Goal: Task Accomplishment & Management: Complete application form

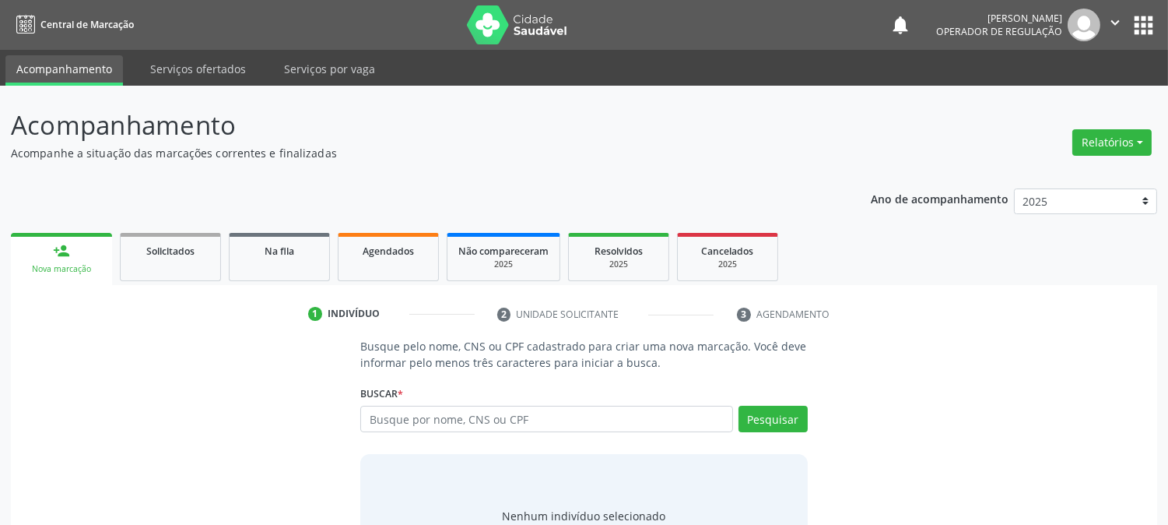
click at [418, 420] on input "text" at bounding box center [546, 419] width 372 height 26
type input "07368582538"
click at [785, 423] on button "Pesquisar" at bounding box center [773, 419] width 69 height 26
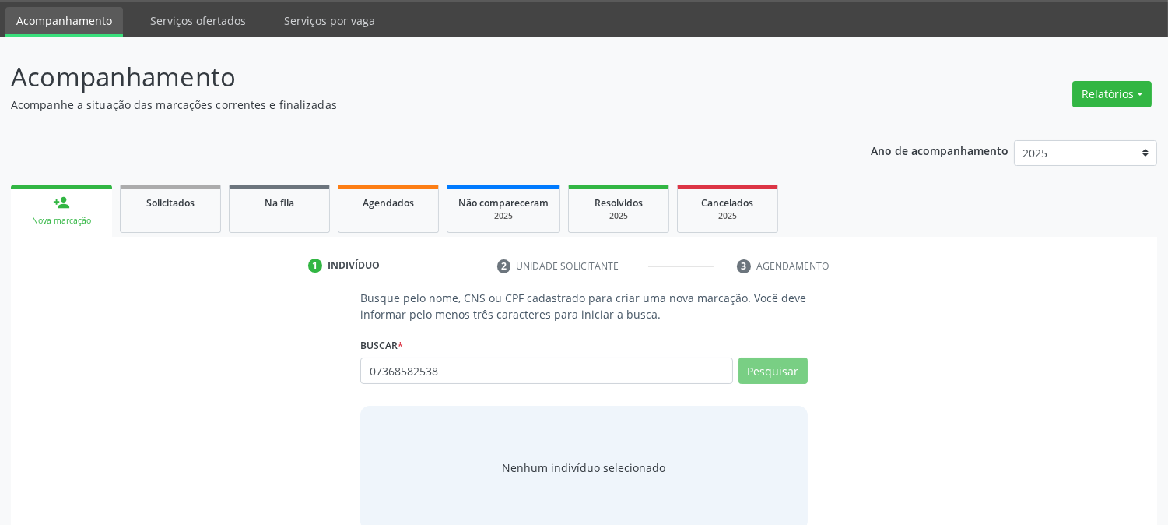
scroll to position [74, 0]
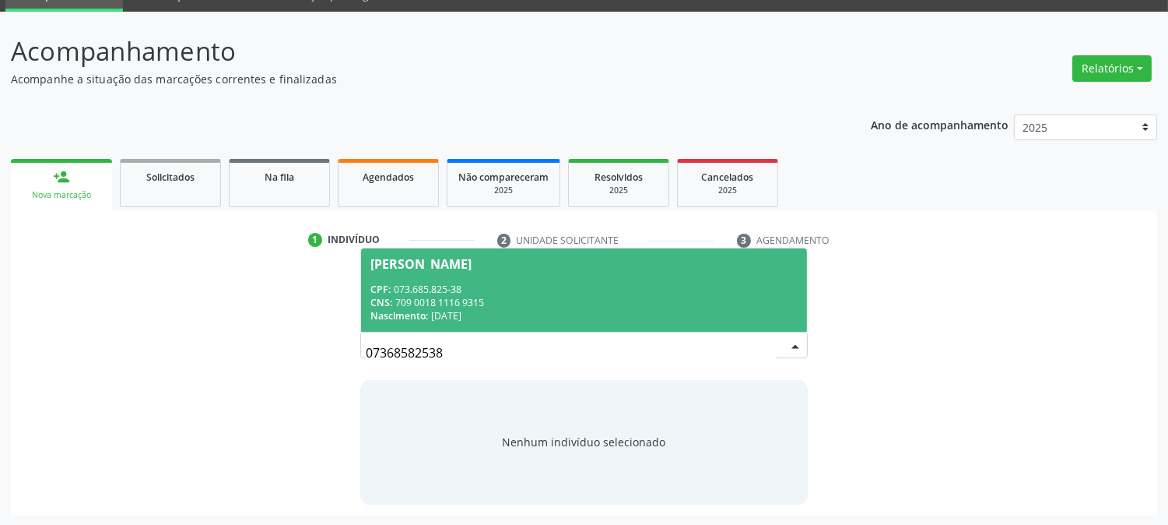
click at [534, 285] on div "CPF: 073.685.825-38" at bounding box center [584, 289] width 427 height 13
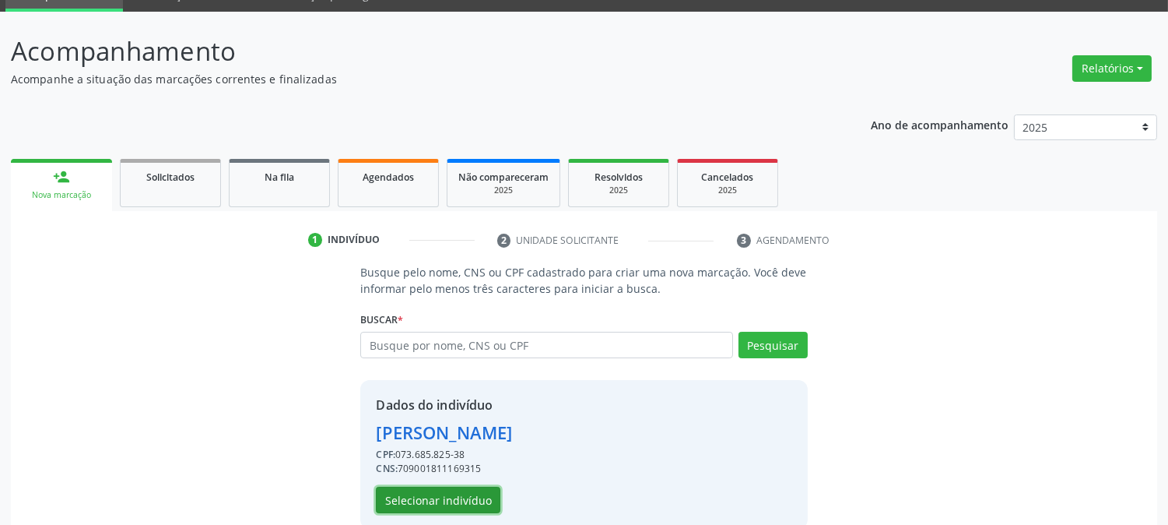
click at [425, 495] on button "Selecionar indivíduo" at bounding box center [438, 500] width 125 height 26
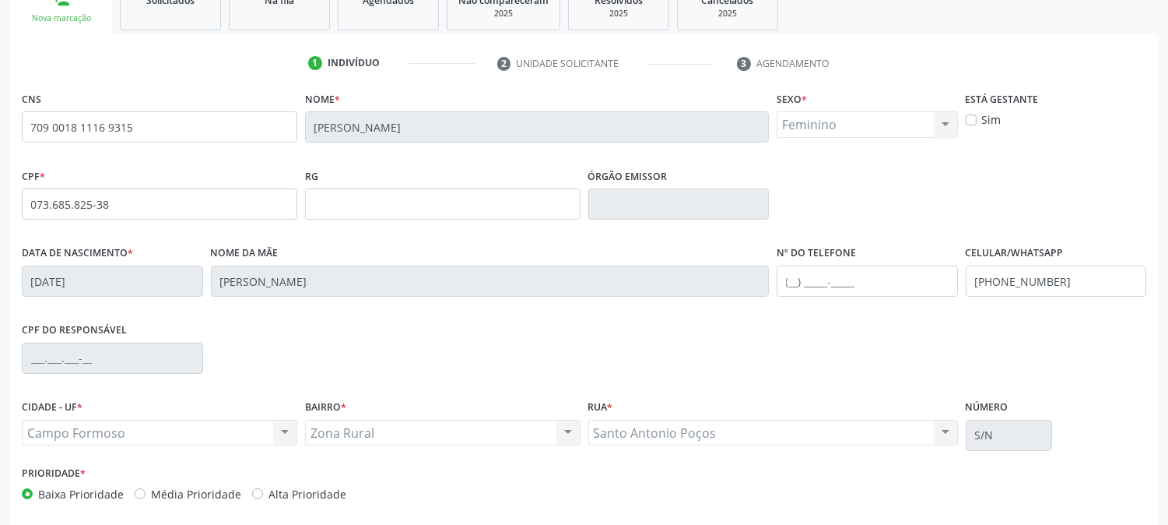
scroll to position [318, 0]
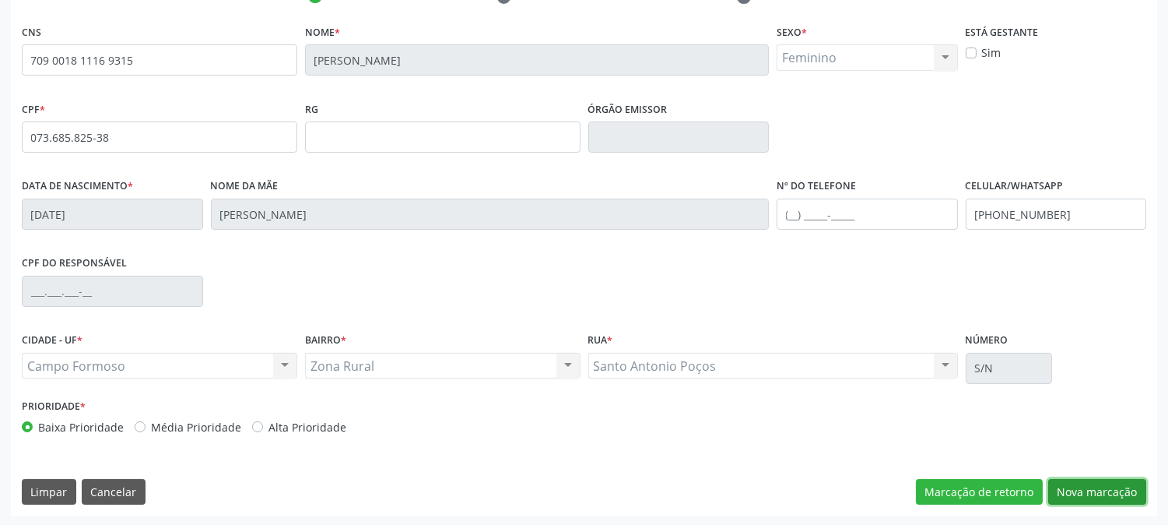
click at [1072, 487] on button "Nova marcação" at bounding box center [1098, 492] width 98 height 26
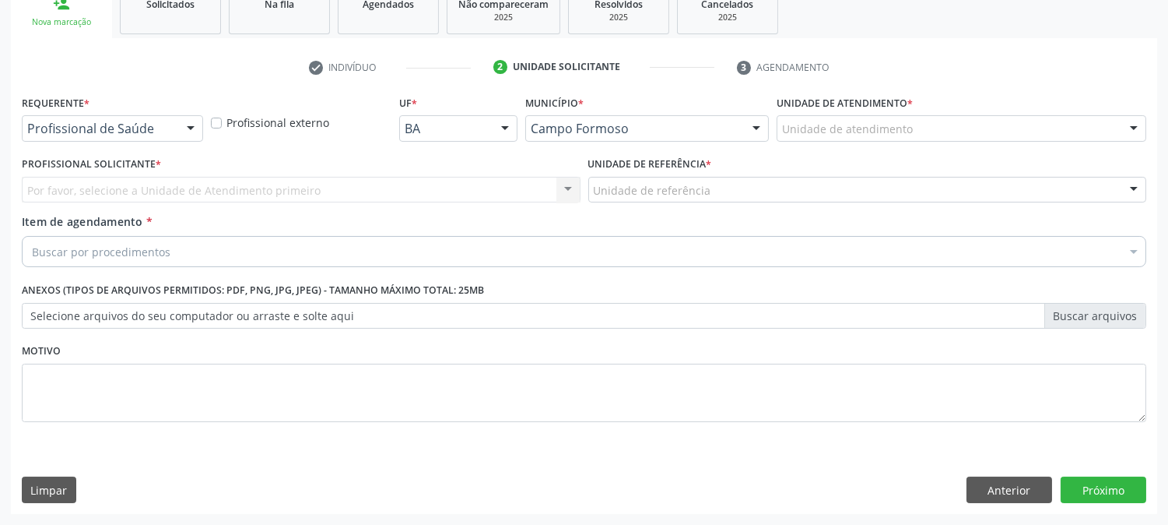
scroll to position [246, 0]
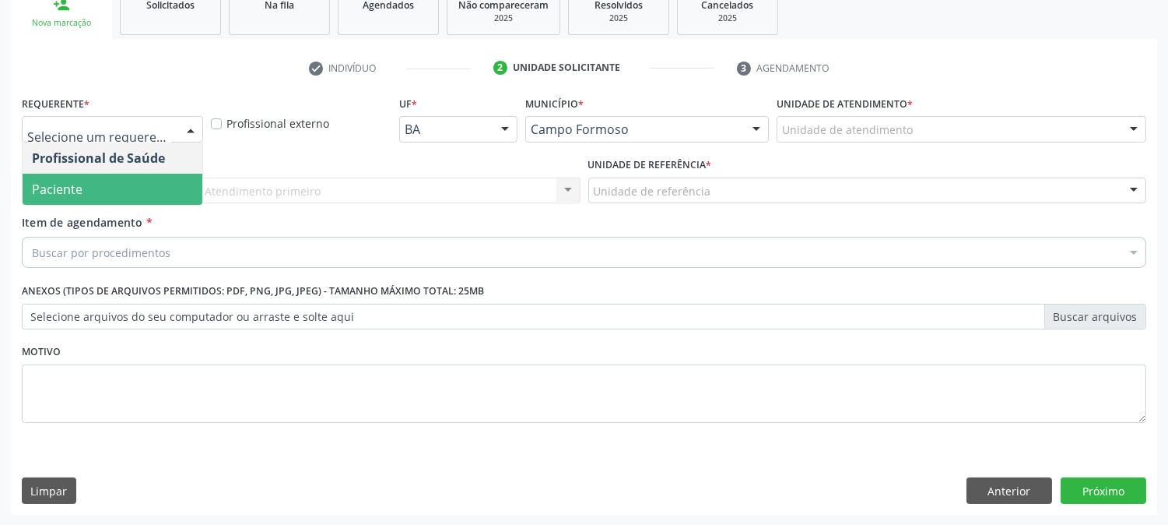
click at [83, 198] on span "Paciente" at bounding box center [113, 189] width 180 height 31
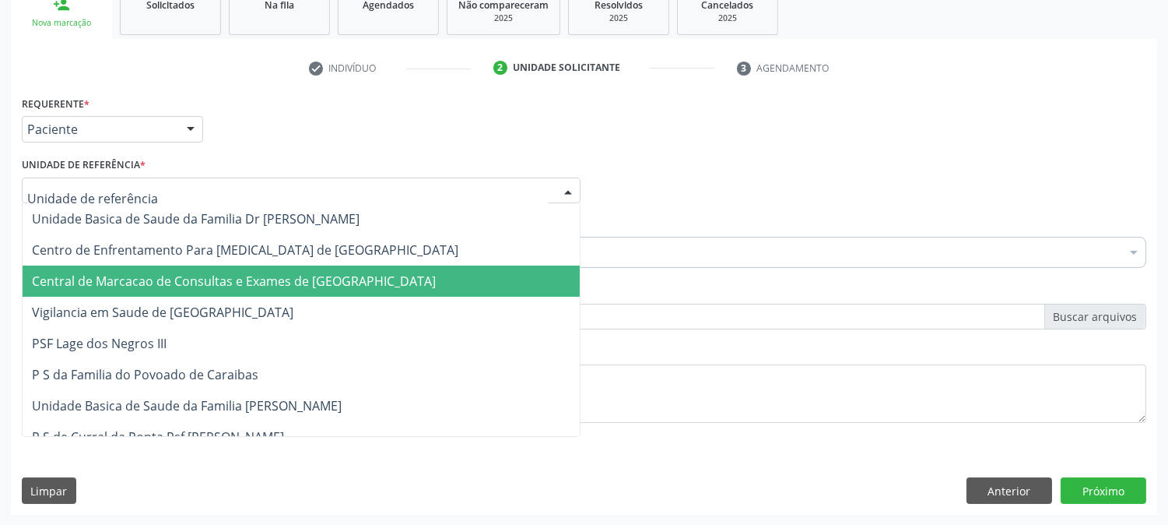
click at [106, 274] on span "Central de Marcacao de Consultas e Exames de [GEOGRAPHIC_DATA]" at bounding box center [234, 280] width 404 height 17
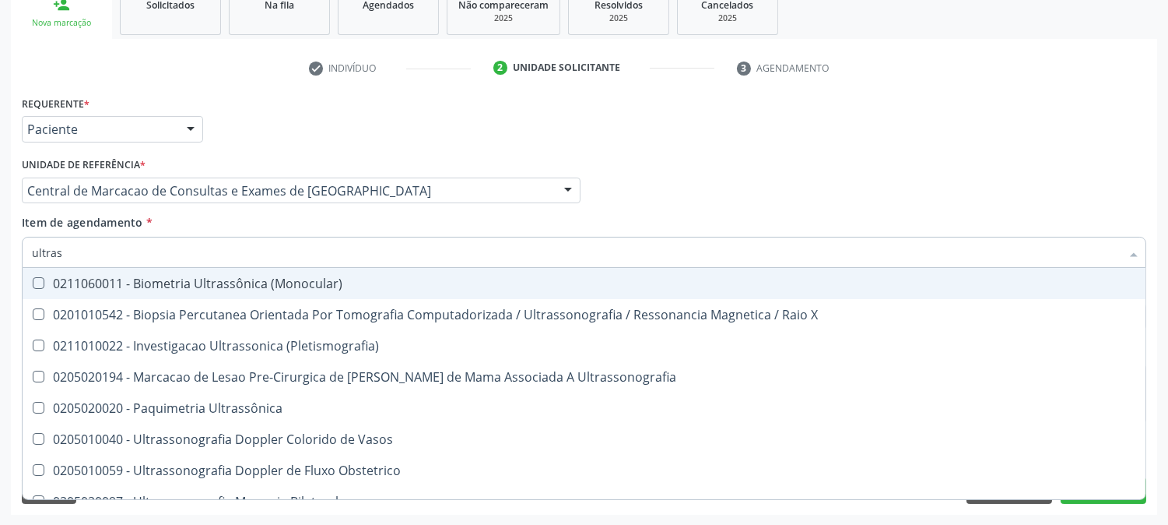
type input "ultrass"
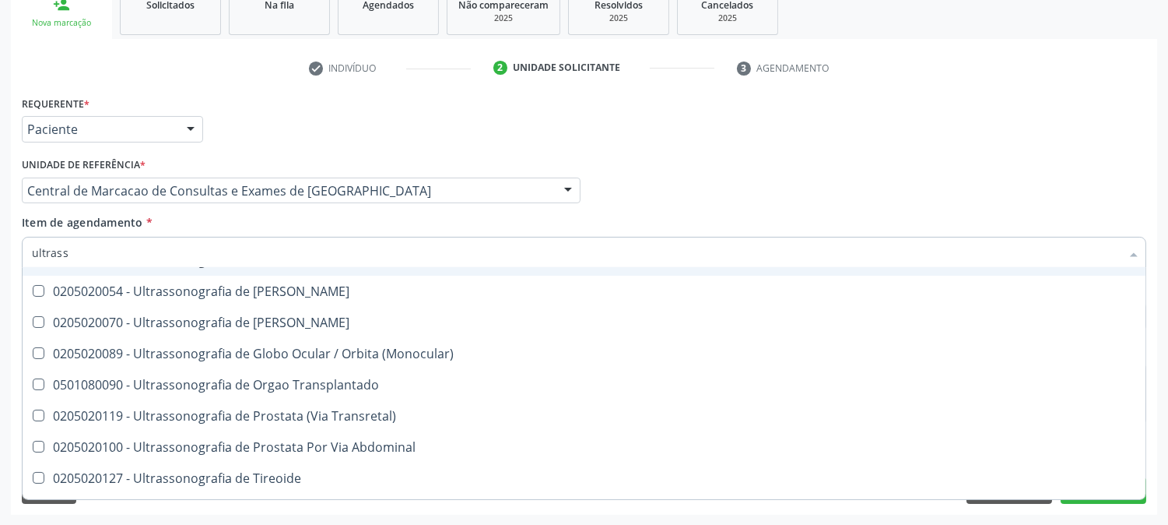
scroll to position [485, 0]
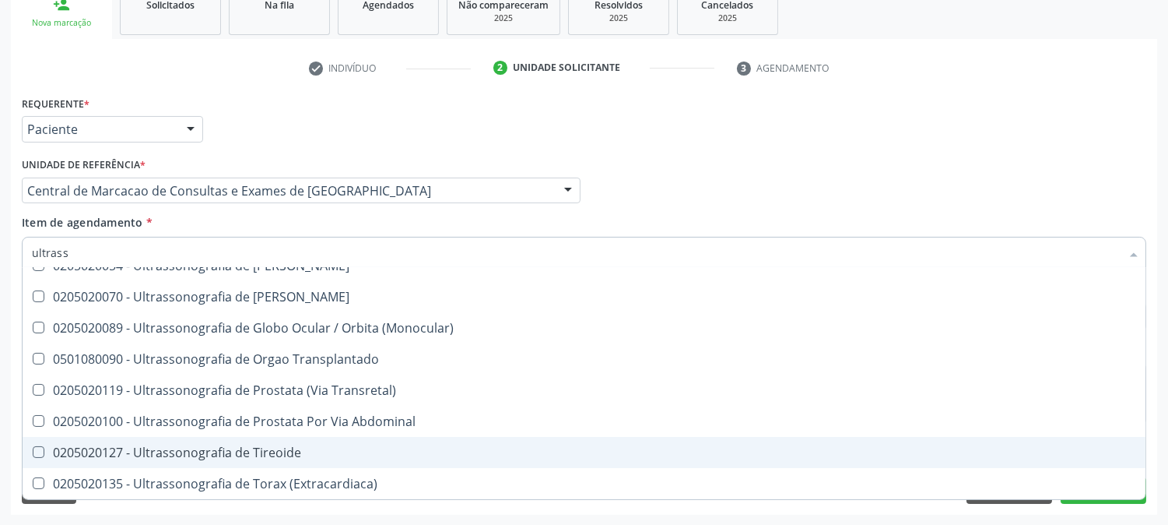
click at [265, 447] on div "0205020127 - Ultrassonografia de Tireoide" at bounding box center [584, 452] width 1105 height 12
checkbox Tireoide "true"
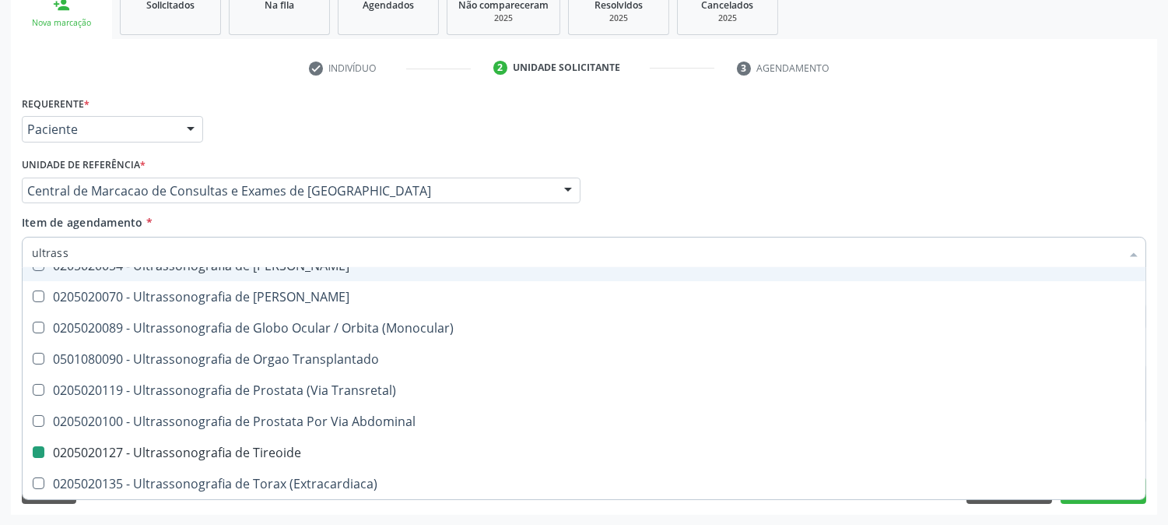
click at [778, 195] on div "Profissional Solicitante Por favor, selecione a Unidade de Atendimento primeiro…" at bounding box center [584, 183] width 1133 height 61
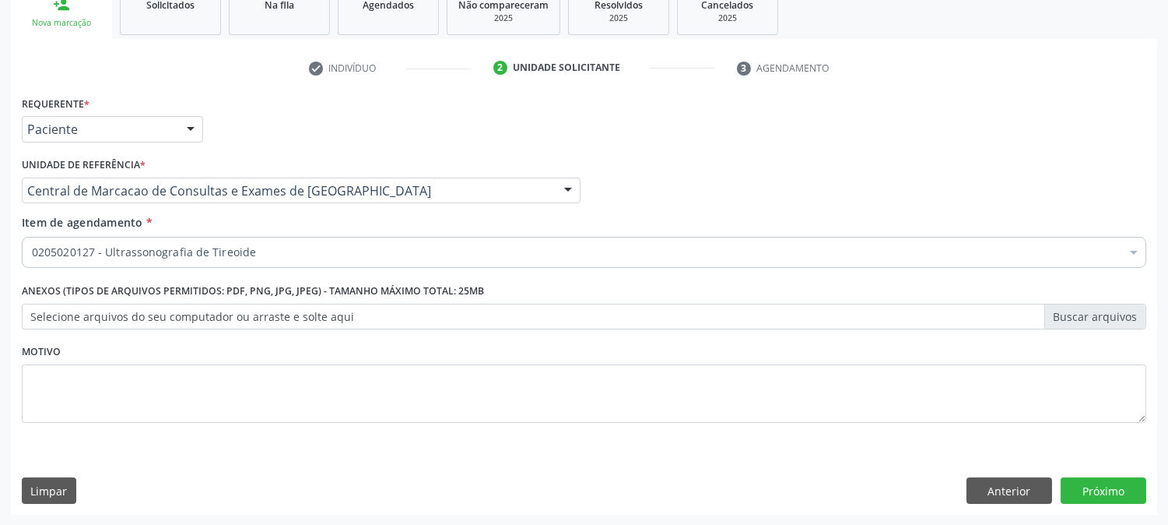
scroll to position [0, 0]
click at [1119, 487] on button "Próximo" at bounding box center [1104, 490] width 86 height 26
